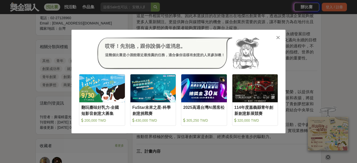
click at [277, 36] on icon at bounding box center [278, 37] width 4 height 5
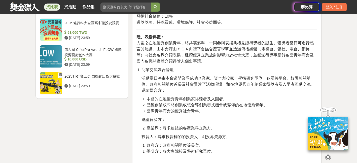
scroll to position [783, 0]
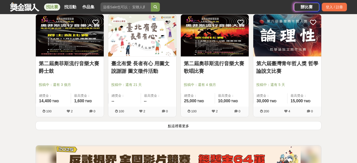
scroll to position [1913, 0]
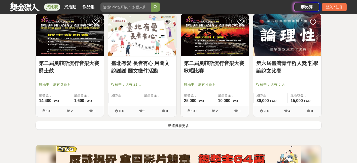
click at [160, 127] on button "點這裡看更多" at bounding box center [178, 125] width 286 height 9
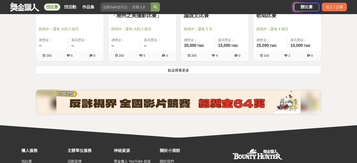
scroll to position [2614, 0]
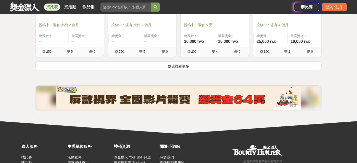
click at [152, 63] on button "點這裡看更多" at bounding box center [178, 65] width 286 height 9
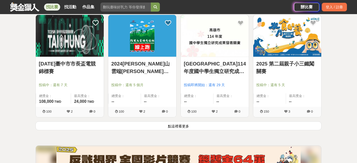
scroll to position [3219, 0]
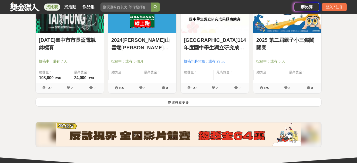
click at [163, 103] on button "點這裡看更多" at bounding box center [178, 102] width 286 height 9
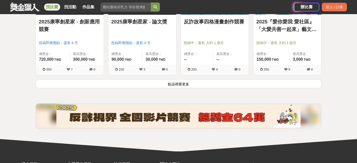
scroll to position [3878, 0]
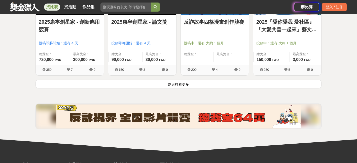
click at [170, 84] on button "點這裡看更多" at bounding box center [178, 84] width 286 height 9
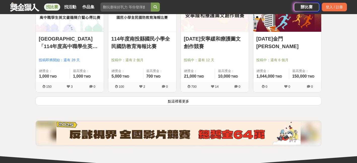
scroll to position [4505, 0]
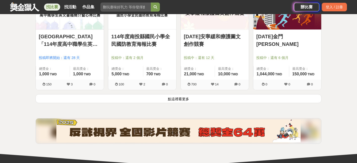
click at [195, 97] on button "點這裡看更多" at bounding box center [178, 98] width 286 height 9
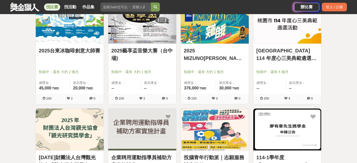
scroll to position [4816, 0]
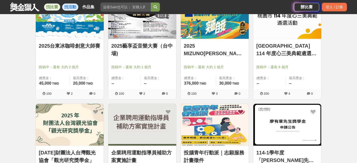
click at [72, 9] on link "找活動" at bounding box center [70, 7] width 16 height 7
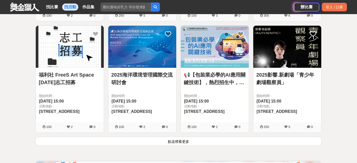
scroll to position [672, 0]
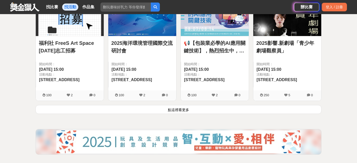
click at [185, 109] on button "點這裡看更多" at bounding box center [178, 109] width 286 height 9
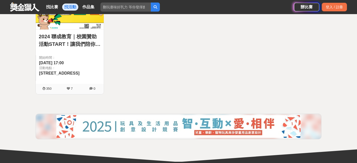
scroll to position [1348, 0]
